Goal: Task Accomplishment & Management: Manage account settings

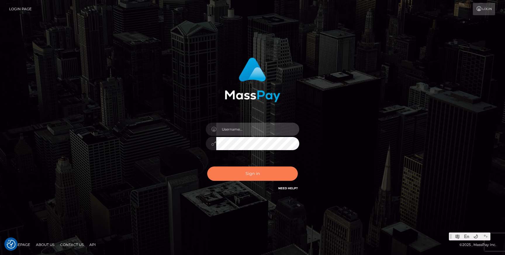
type input "Jonhill.barry"
click at [268, 179] on button "Sign in" at bounding box center [252, 174] width 91 height 14
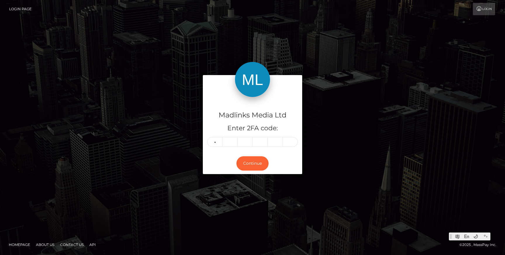
type input "2"
type input "0"
type input "6"
type input "1"
type input "5"
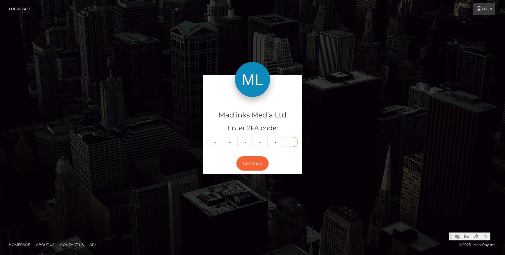
type input "0"
